Goal: Check status

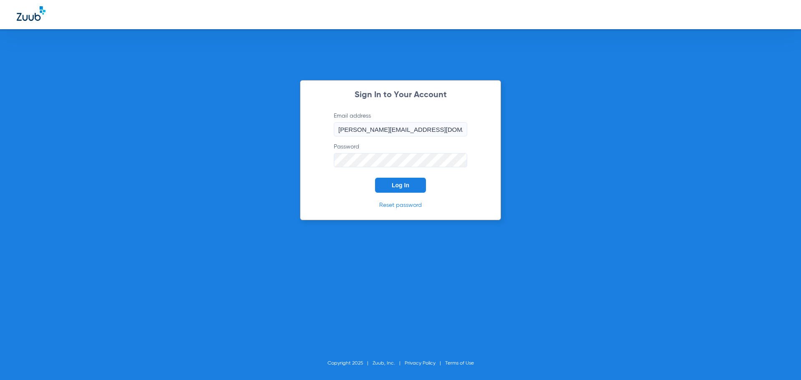
click at [406, 179] on button "Log In" at bounding box center [400, 185] width 51 height 15
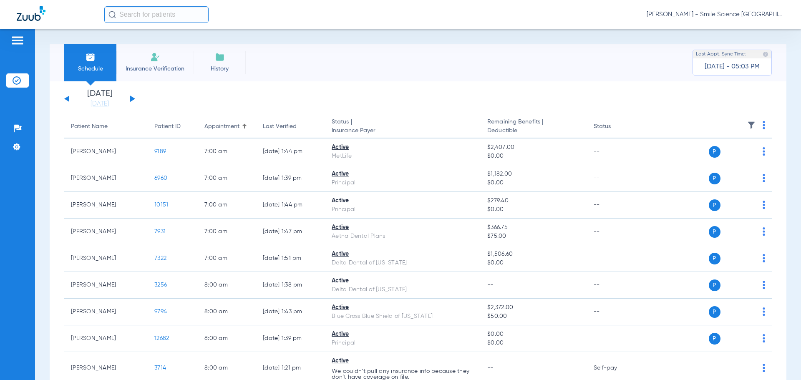
click at [149, 11] on input "text" at bounding box center [156, 14] width 104 height 17
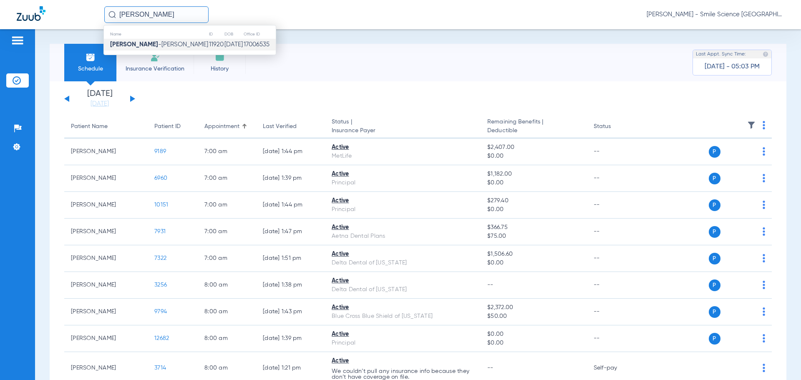
type input "[PERSON_NAME]"
click at [224, 45] on td "[DATE]" at bounding box center [233, 45] width 19 height 12
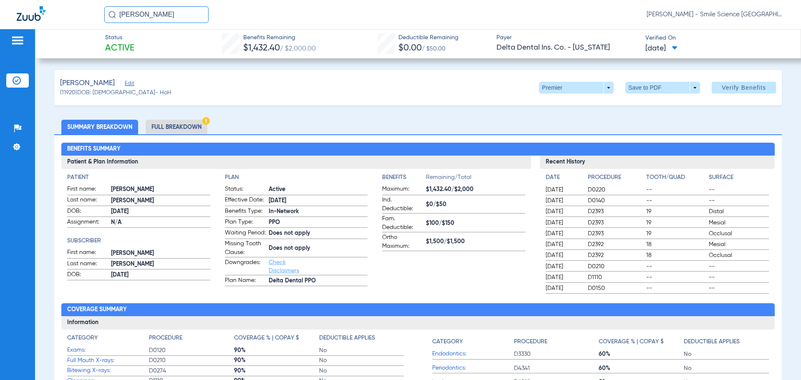
drag, startPoint x: 179, startPoint y: 13, endPoint x: 83, endPoint y: 28, distance: 97.3
click at [88, 25] on div "[PERSON_NAME] [PERSON_NAME] - Smile Science [GEOGRAPHIC_DATA]" at bounding box center [400, 14] width 801 height 29
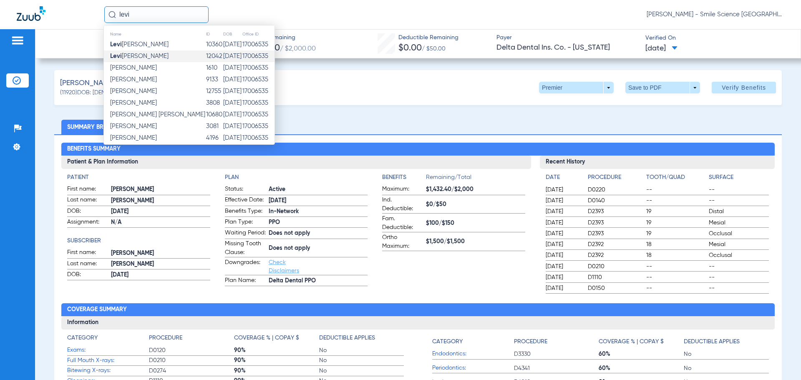
type input "levi"
click at [175, 54] on td "[PERSON_NAME]" at bounding box center [155, 56] width 102 height 12
